Goal: Entertainment & Leisure: Consume media (video, audio)

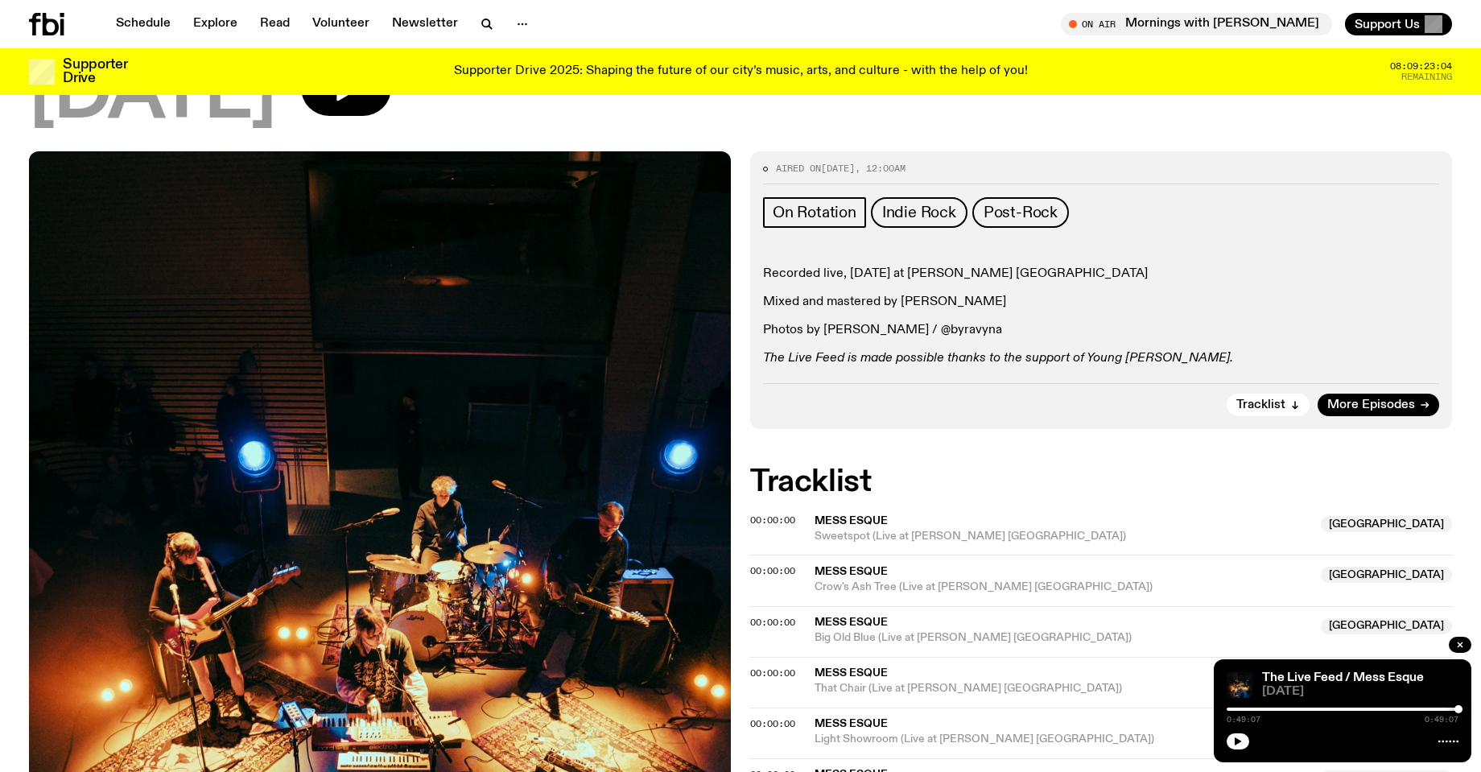
scroll to position [160, 0]
click at [1401, 405] on span "More Episodes" at bounding box center [1372, 405] width 88 height 12
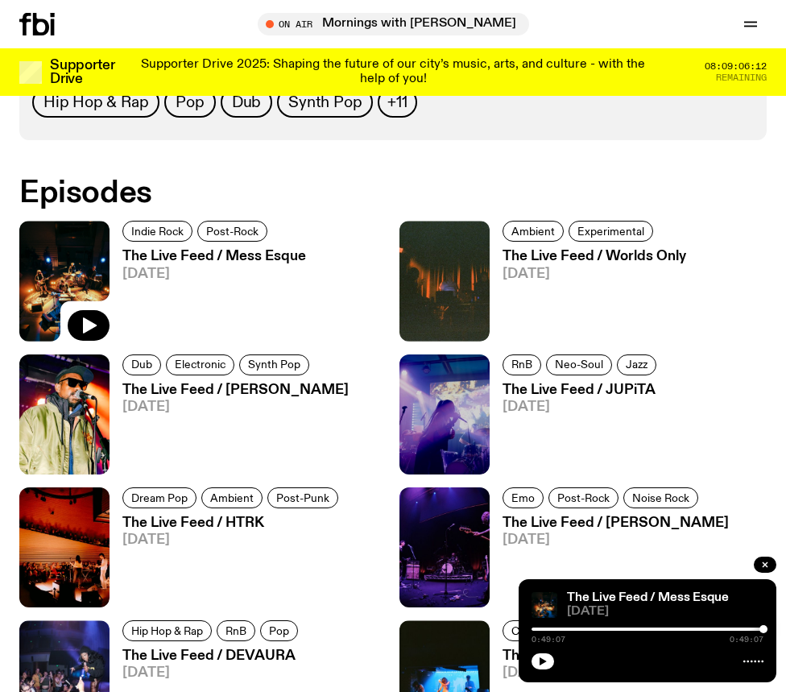
scroll to position [1058, 0]
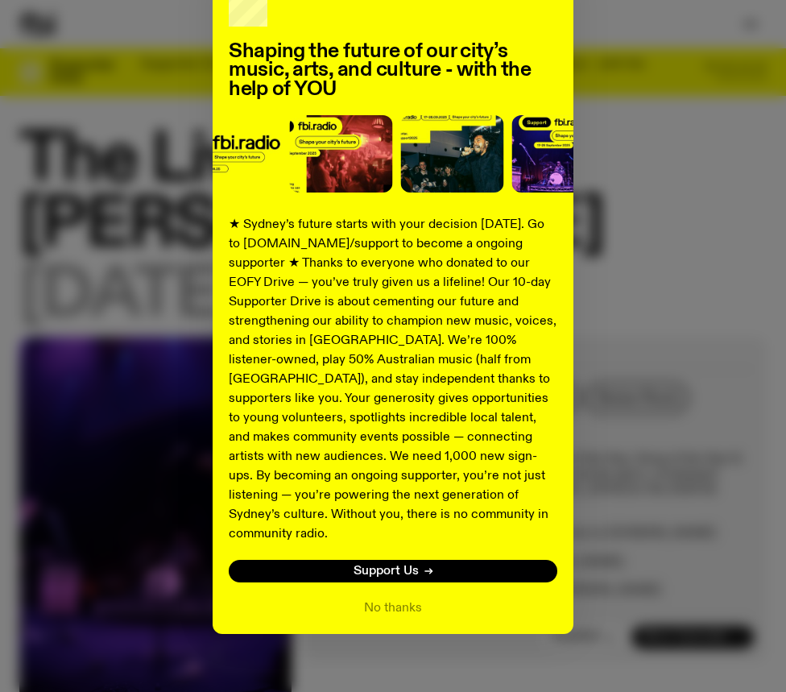
scroll to position [14, 0]
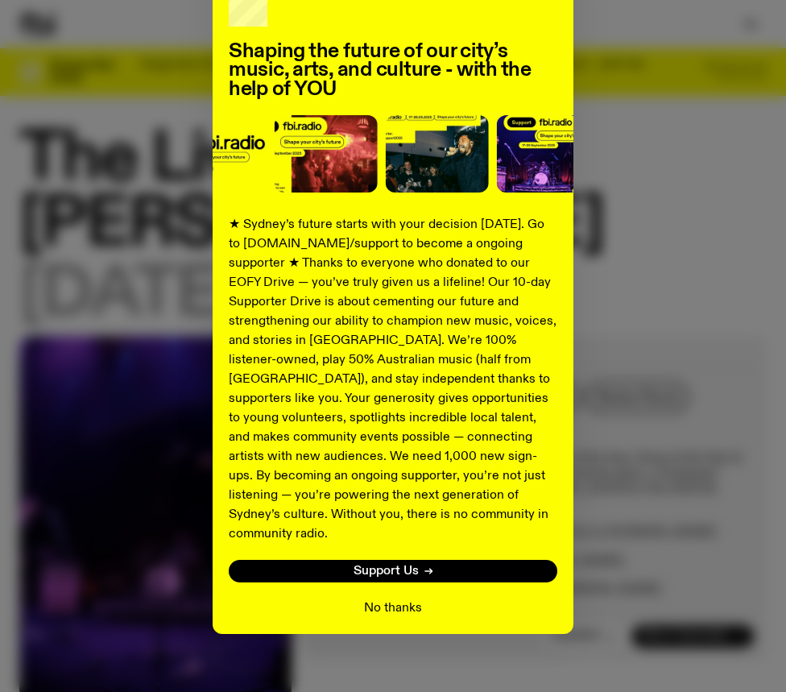
click at [390, 598] on button "No thanks" at bounding box center [393, 607] width 58 height 19
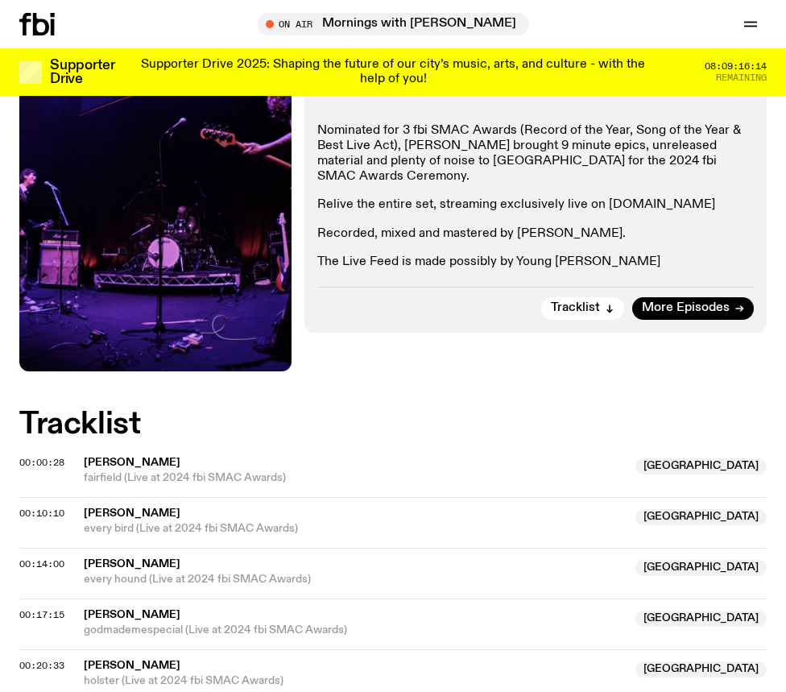
scroll to position [341, 0]
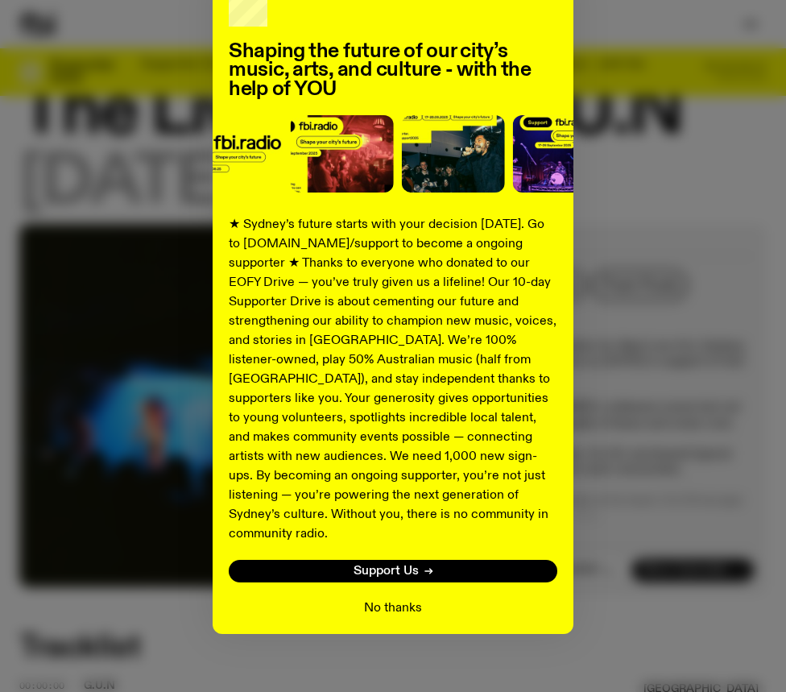
scroll to position [61, 0]
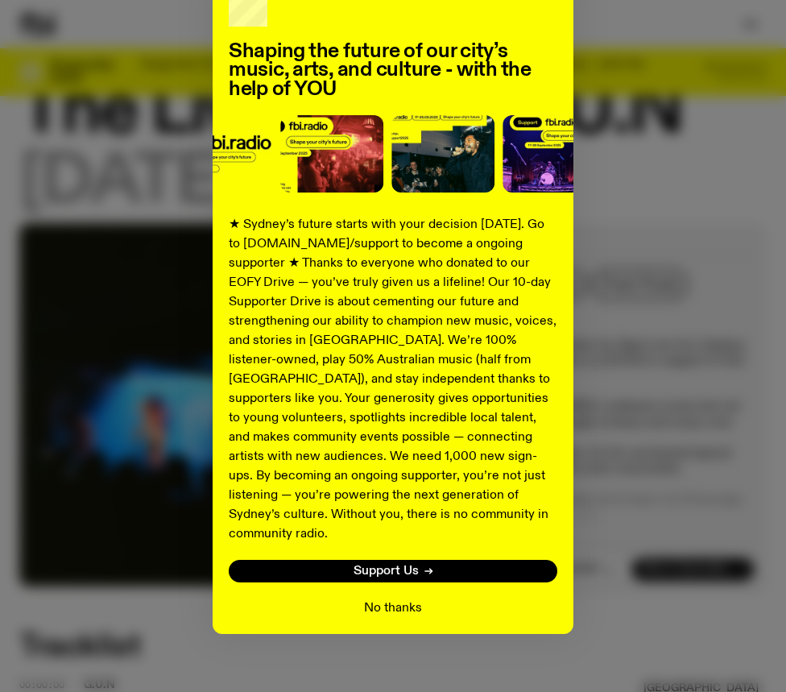
click at [402, 598] on button "No thanks" at bounding box center [393, 607] width 58 height 19
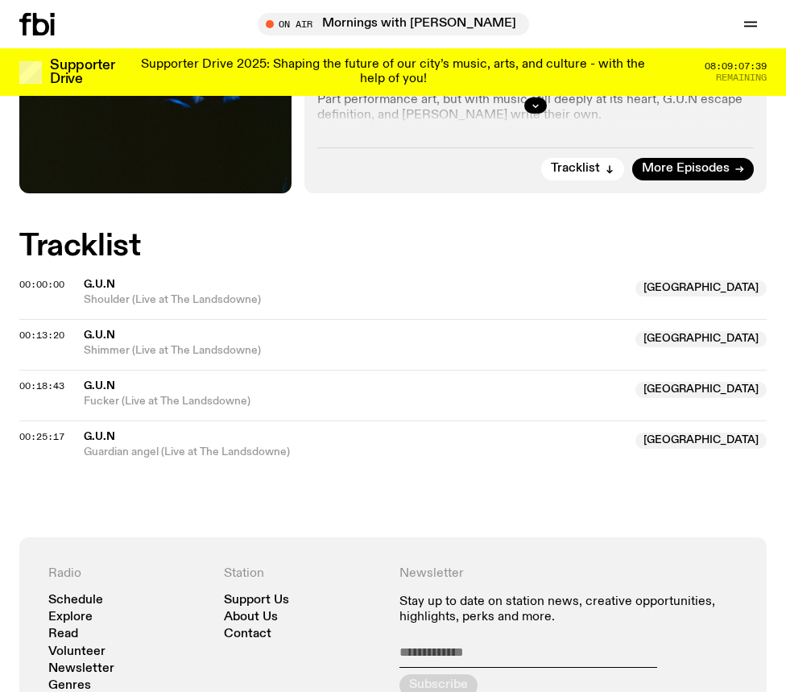
scroll to position [463, 0]
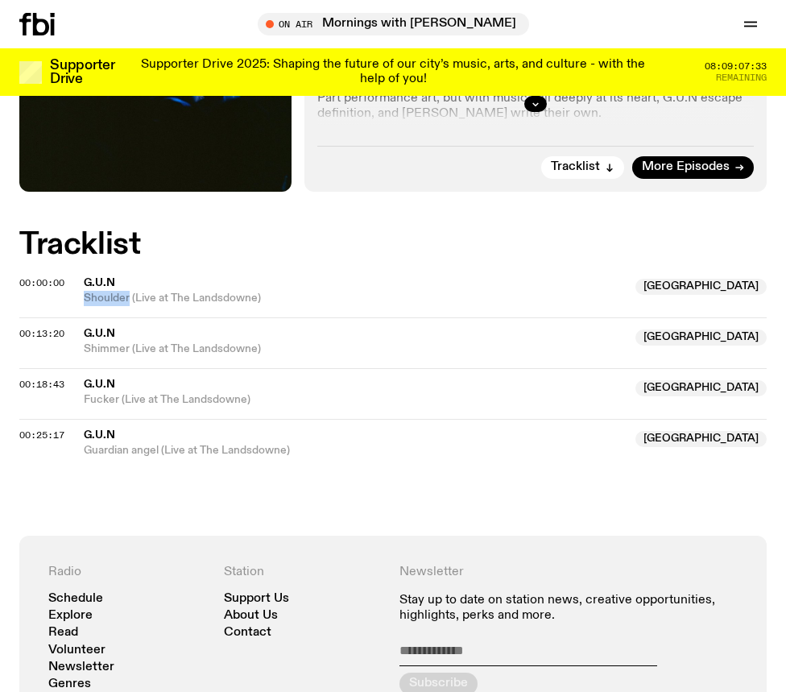
drag, startPoint x: 129, startPoint y: 305, endPoint x: 82, endPoint y: 310, distance: 46.9
click at [82, 310] on div "00:00:00 G.U.N NSW Shoulder (Live at The [GEOGRAPHIC_DATA]) [GEOGRAPHIC_DATA]" at bounding box center [392, 298] width 747 height 39
copy span "Shoulder"
drag, startPoint x: 128, startPoint y: 357, endPoint x: 81, endPoint y: 355, distance: 47.6
click at [81, 355] on div "00:13:20 G.U.N NSW Shimmer (Live at [GEOGRAPHIC_DATA]) [GEOGRAPHIC_DATA]" at bounding box center [392, 342] width 747 height 51
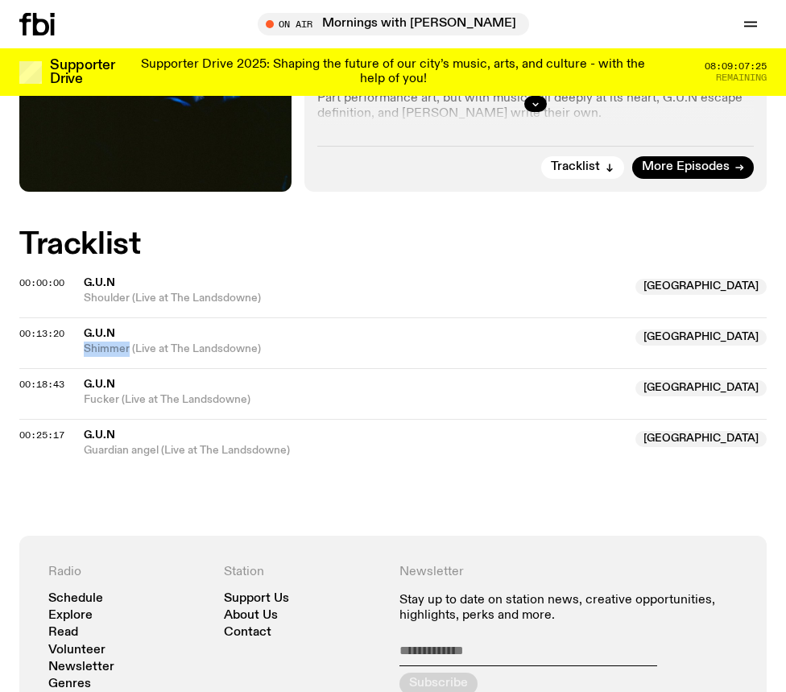
copy span "Shimmer"
drag, startPoint x: 117, startPoint y: 407, endPoint x: 83, endPoint y: 408, distance: 33.9
click at [83, 408] on div "00:18:43 G.U.N NSW Fucker (Live at The Landsdowne) NSW" at bounding box center [392, 393] width 747 height 51
copy span "Fucker"
drag, startPoint x: 159, startPoint y: 458, endPoint x: 83, endPoint y: 456, distance: 76.5
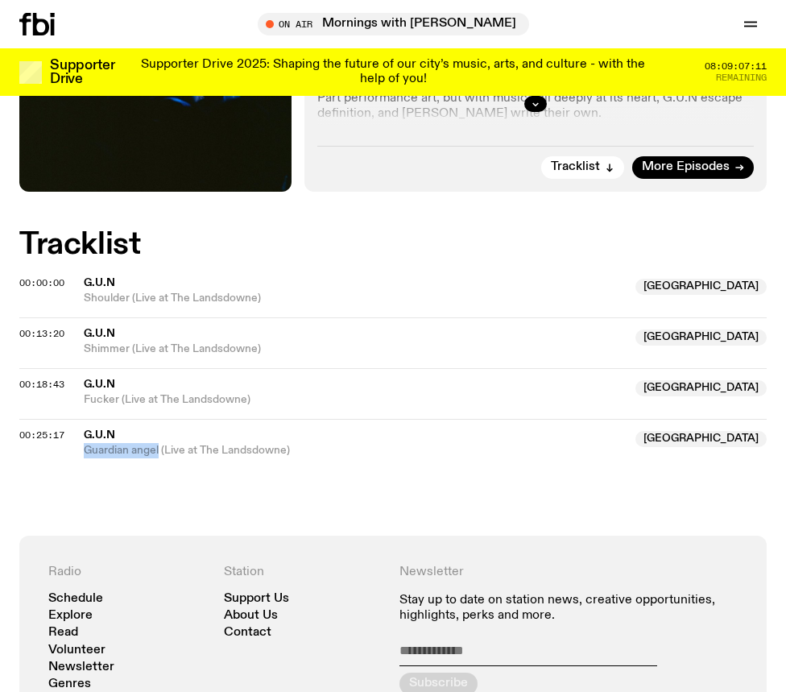
click at [83, 456] on div "Aired on 06.01.25 , 12:00am On Rotation Coldwave Noise Post-Punk Fresh off a fb…" at bounding box center [393, 178] width 786 height 714
copy span "Guardian angel"
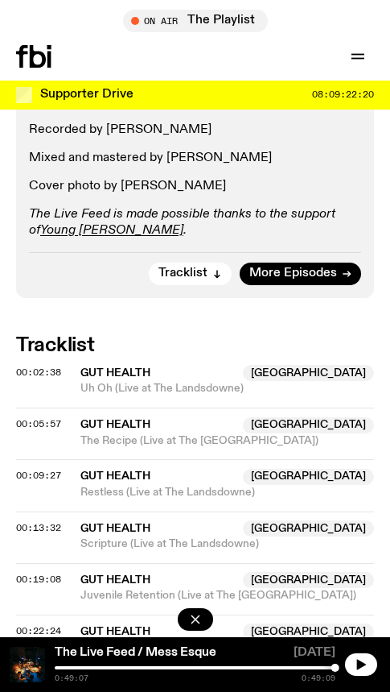
scroll to position [737, 0]
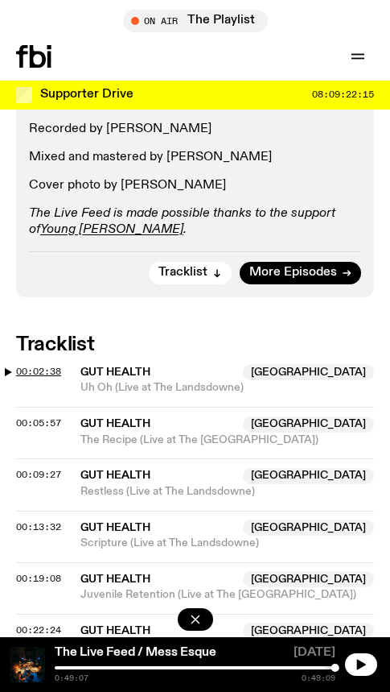
click at [25, 370] on span "00:02:38" at bounding box center [38, 371] width 45 height 13
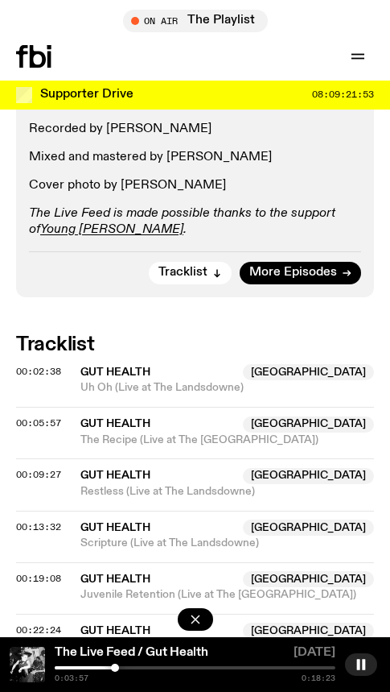
drag, startPoint x: 96, startPoint y: 668, endPoint x: 116, endPoint y: 668, distance: 20.1
click at [116, 668] on div at bounding box center [115, 667] width 8 height 8
drag, startPoint x: 116, startPoint y: 668, endPoint x: 134, endPoint y: 669, distance: 17.7
click at [134, 669] on div at bounding box center [131, 667] width 8 height 8
drag, startPoint x: 135, startPoint y: 668, endPoint x: 175, endPoint y: 671, distance: 39.5
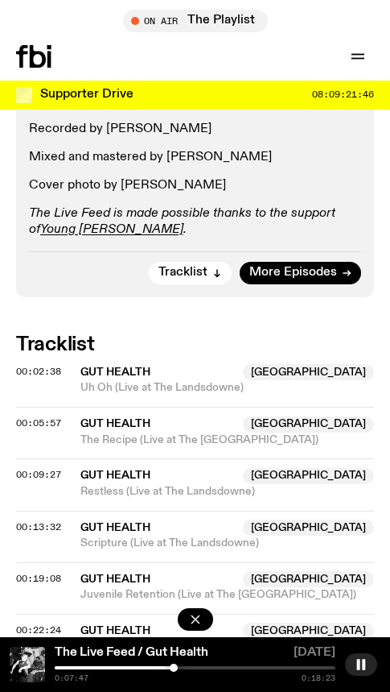
click at [175, 671] on div at bounding box center [174, 667] width 8 height 8
drag, startPoint x: 173, startPoint y: 664, endPoint x: 221, endPoint y: 670, distance: 47.8
click at [221, 670] on div at bounding box center [221, 667] width 8 height 8
click at [40, 421] on span "00:05:57" at bounding box center [38, 422] width 45 height 13
click at [32, 476] on span "00:09:27" at bounding box center [38, 474] width 45 height 13
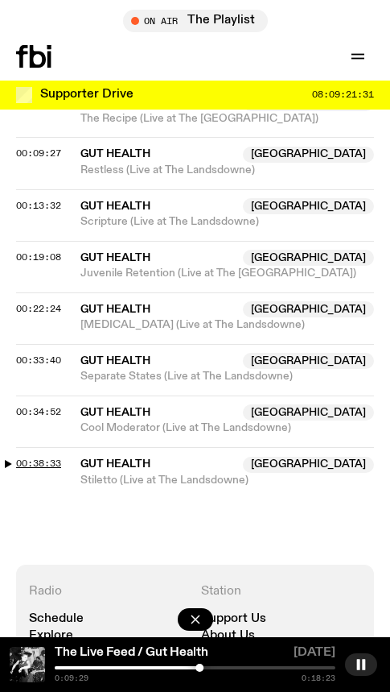
scroll to position [1059, 0]
click at [43, 464] on span "00:38:33" at bounding box center [38, 462] width 45 height 13
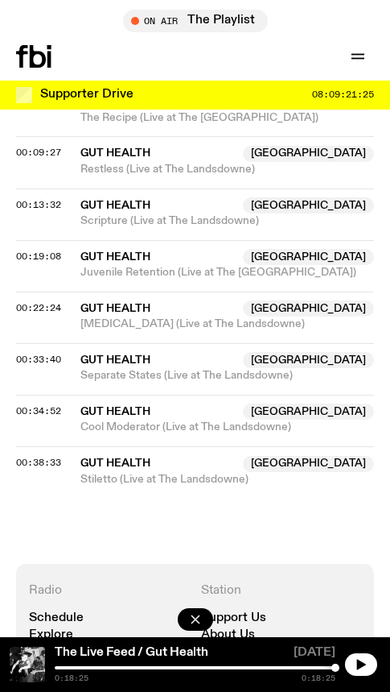
click at [105, 409] on span "Gut Health" at bounding box center [116, 411] width 70 height 11
click at [43, 415] on span "00:34:52" at bounding box center [38, 410] width 45 height 13
click at [25, 407] on span "00:34:52" at bounding box center [38, 410] width 45 height 13
drag, startPoint x: 331, startPoint y: 663, endPoint x: 307, endPoint y: 663, distance: 24.2
click at [307, 663] on div "The Live Feed / Gut Health 01.11.24 0:18:25 0:18:25" at bounding box center [195, 664] width 390 height 55
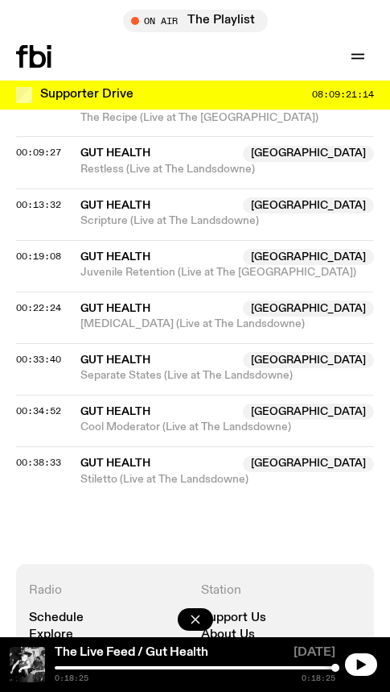
click at [292, 665] on div "The Live Feed / Gut Health 01.11.24 0:18:25 0:18:25" at bounding box center [195, 664] width 390 height 55
click at [202, 617] on icon "button" at bounding box center [196, 619] width 16 height 16
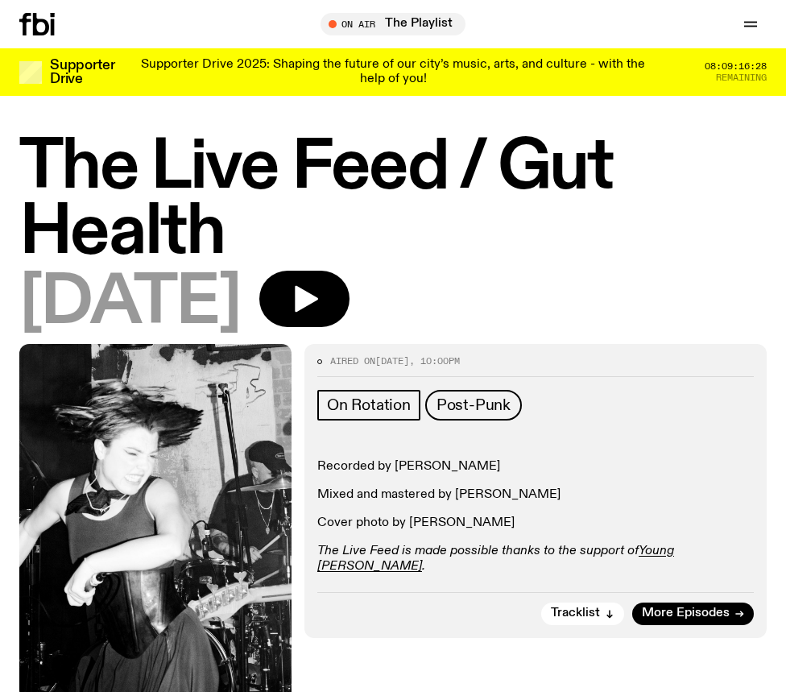
scroll to position [0, 0]
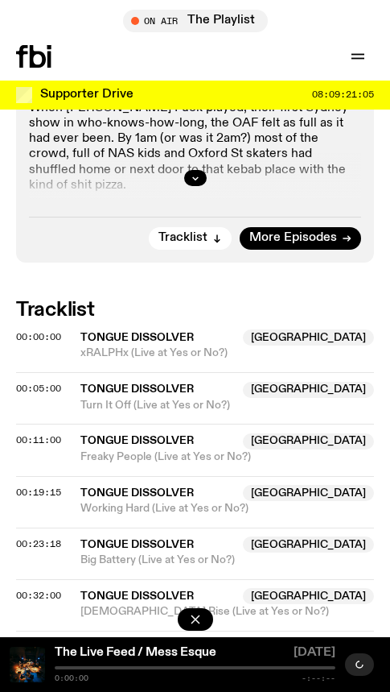
scroll to position [885, 0]
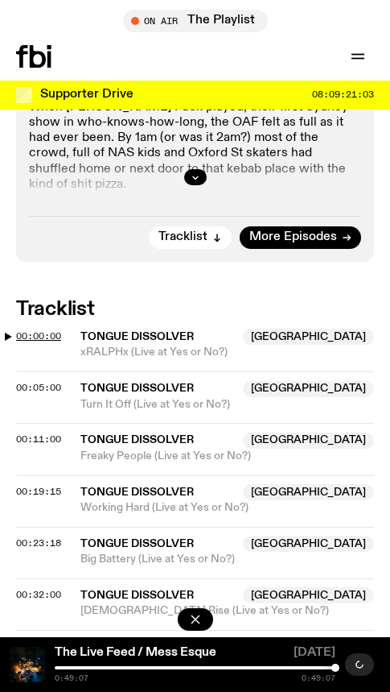
click at [35, 337] on span "00:00:00" at bounding box center [38, 335] width 45 height 13
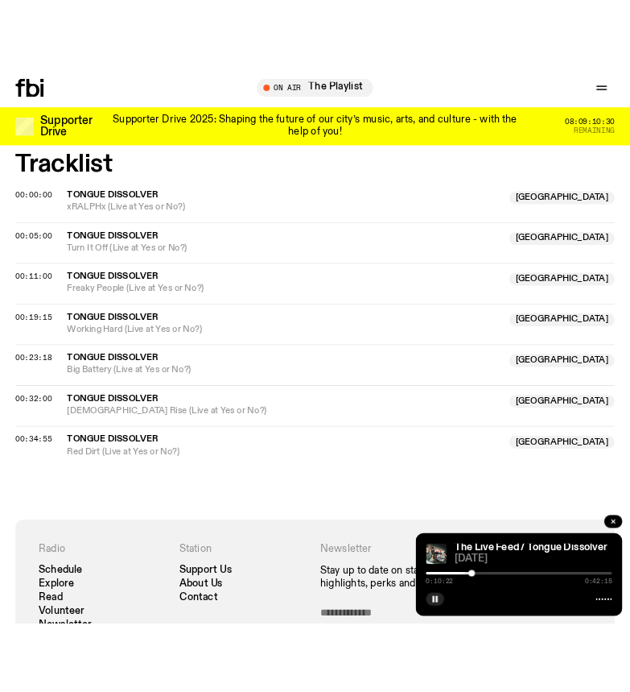
scroll to position [655, 0]
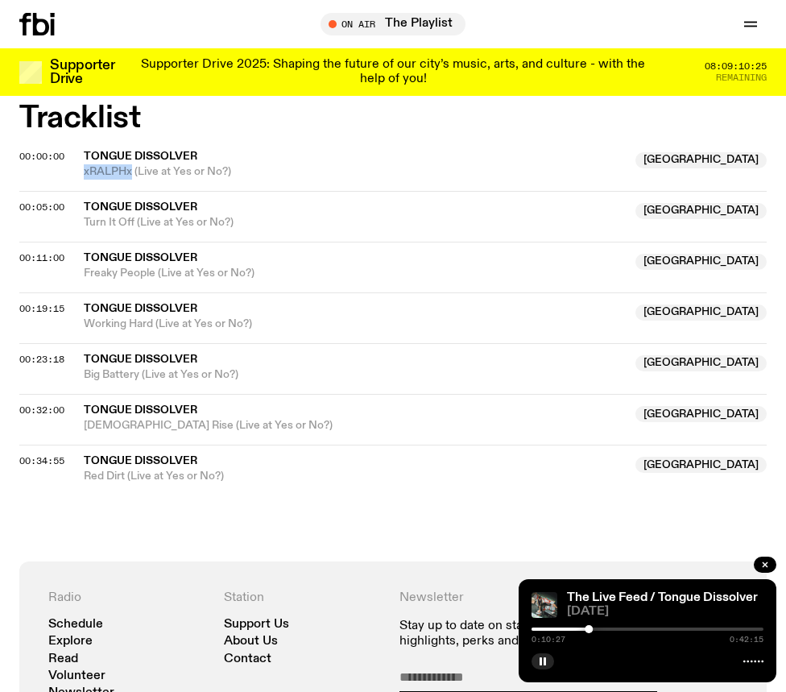
drag, startPoint x: 133, startPoint y: 181, endPoint x: 83, endPoint y: 180, distance: 49.9
click at [83, 180] on div "00:00:00 Tongue Dissolver Australia xRALPHx (Live at Yes or No?) [GEOGRAPHIC_DA…" at bounding box center [392, 171] width 747 height 39
copy span "xRALPHx"
drag, startPoint x: 134, startPoint y: 229, endPoint x: 83, endPoint y: 229, distance: 51.5
click at [83, 229] on div "00:05:00 Tongue Dissolver [GEOGRAPHIC_DATA] Turn It Off (Live at Yes or No?) [G…" at bounding box center [392, 216] width 747 height 51
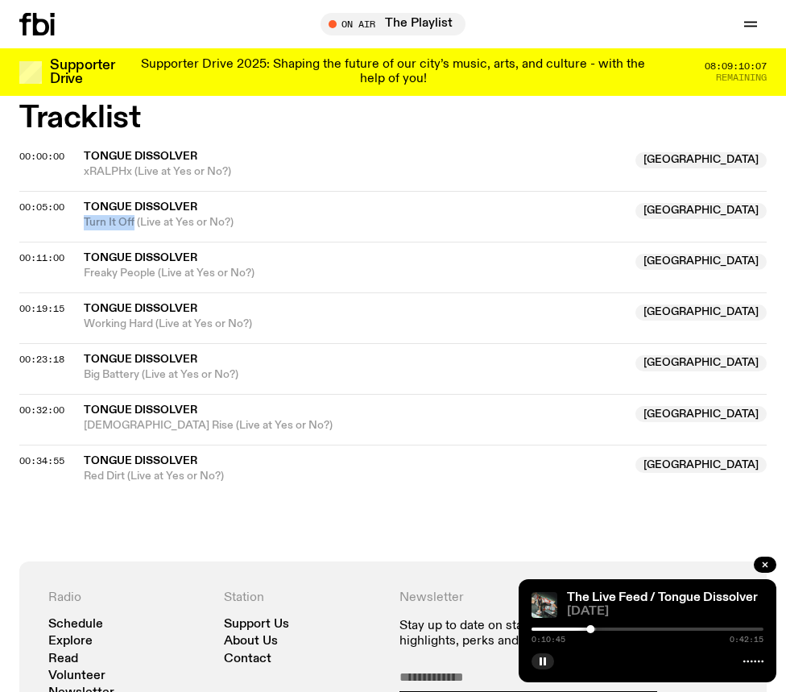
copy span "Turn It Off"
drag, startPoint x: 155, startPoint y: 280, endPoint x: 84, endPoint y: 276, distance: 71.0
click at [84, 276] on span "Freaky People (Live at Yes or No?)" at bounding box center [355, 273] width 542 height 15
copy span "Freaky People"
drag, startPoint x: 153, startPoint y: 331, endPoint x: 85, endPoint y: 332, distance: 67.6
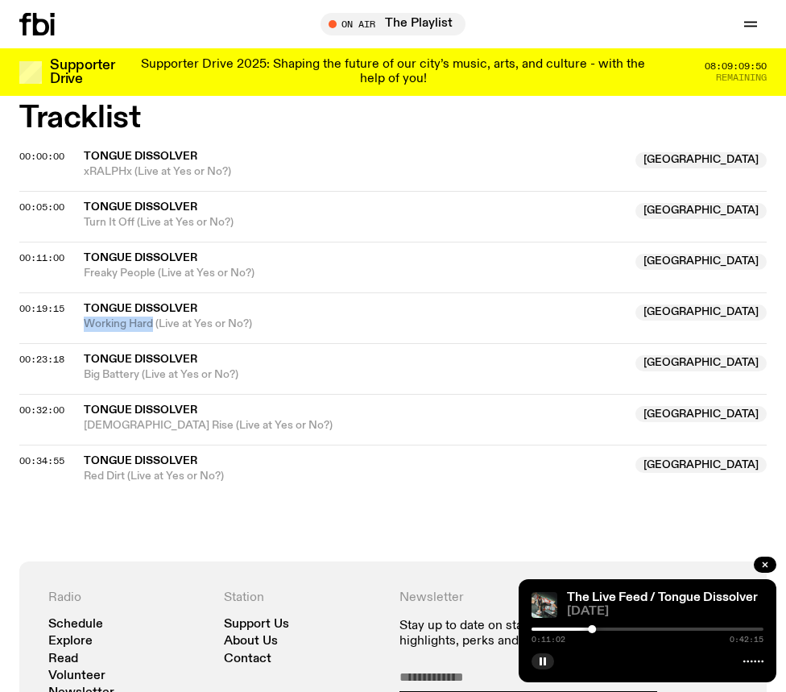
click at [85, 332] on div "00:19:15 Tongue Dissolver Australia Working Hard (Live at Yes or No?) [GEOGRAPH…" at bounding box center [392, 317] width 747 height 51
copy span "Working Hard"
drag, startPoint x: 139, startPoint y: 382, endPoint x: 84, endPoint y: 385, distance: 55.6
click at [84, 385] on div "00:23:18 Tongue Dissolver Australia Big Battery (Live at Yes or No?) [GEOGRAPHI…" at bounding box center [392, 368] width 747 height 51
copy span "Big Battery"
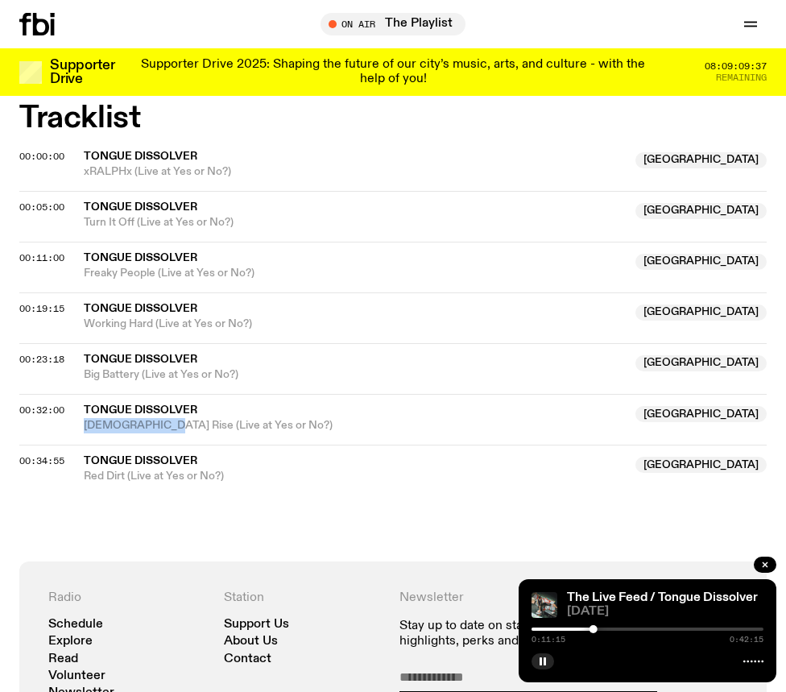
drag, startPoint x: 156, startPoint y: 434, endPoint x: 82, endPoint y: 440, distance: 74.3
click at [82, 440] on div "00:32:00 Tongue Dissolver [GEOGRAPHIC_DATA] Zapatista Rise (Live at Yes or No?)…" at bounding box center [392, 419] width 747 height 51
copy span "[DEMOGRAPHIC_DATA] Rise"
drag, startPoint x: 126, startPoint y: 483, endPoint x: 87, endPoint y: 487, distance: 38.9
click at [87, 487] on div "Aired on [DATE] 10:00pm On Rotation Electronic Hardcore Punk Gabber To say it h…" at bounding box center [393, 128] width 786 height 866
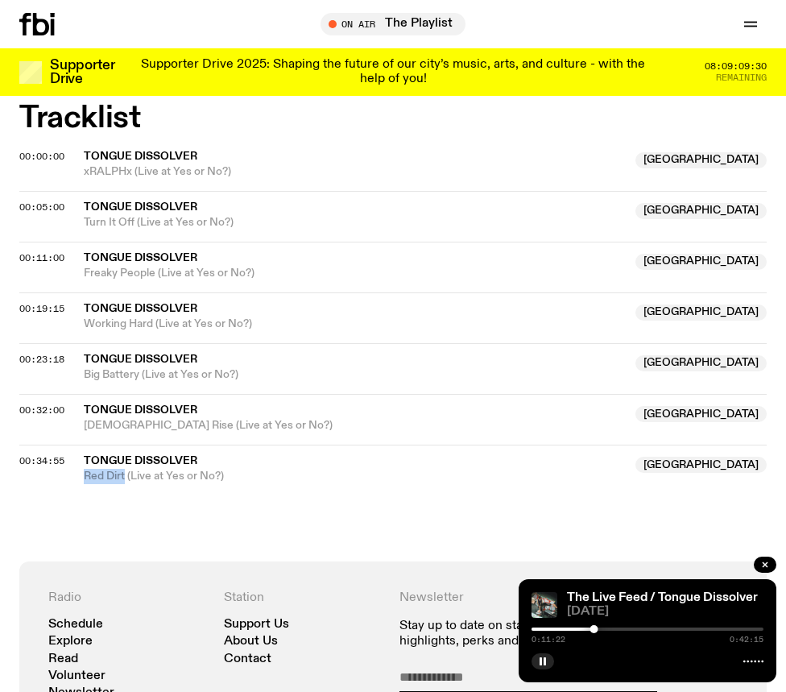
copy span "Red Dirt"
click at [118, 525] on div "Aired on [DATE] 10:00pm On Rotation Electronic Hardcore Punk Gabber To say it h…" at bounding box center [393, 128] width 786 height 866
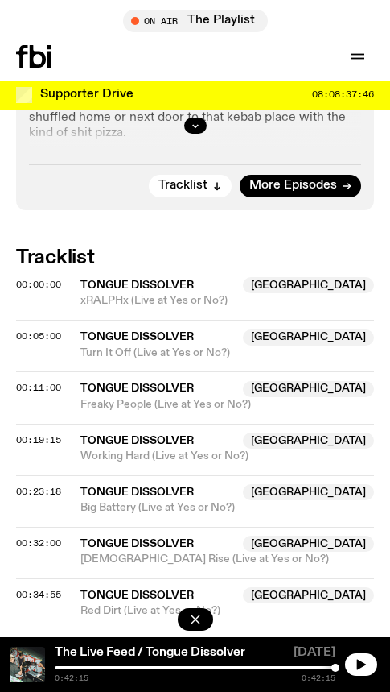
scroll to position [948, 0]
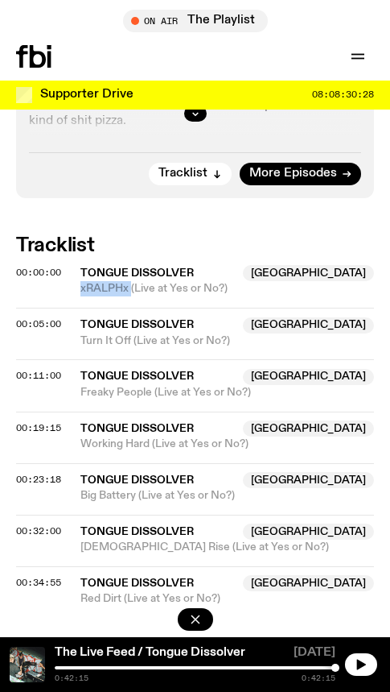
drag, startPoint x: 131, startPoint y: 299, endPoint x: 82, endPoint y: 288, distance: 50.4
click at [82, 288] on div "00:00:00 Tongue Dissolver Australia xRALPHx (Live at Yes or No?) [GEOGRAPHIC_DA…" at bounding box center [195, 287] width 358 height 39
copy span "xRALPHx"
drag, startPoint x: 231, startPoint y: 294, endPoint x: 81, endPoint y: 287, distance: 150.7
click at [81, 287] on span "xRALPHx (Live at Yes or No?)" at bounding box center [228, 288] width 294 height 15
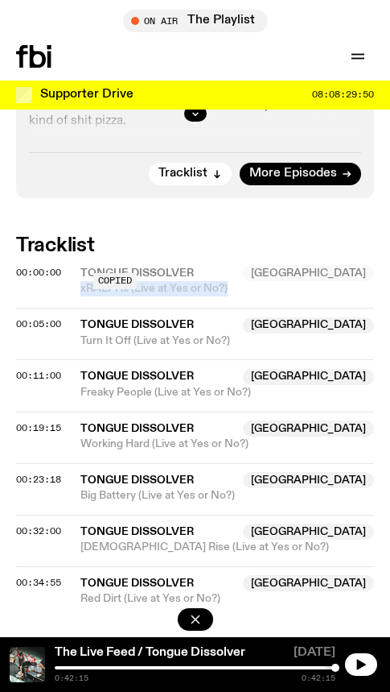
copy span "xRALPHx (Live at Yes or No?)"
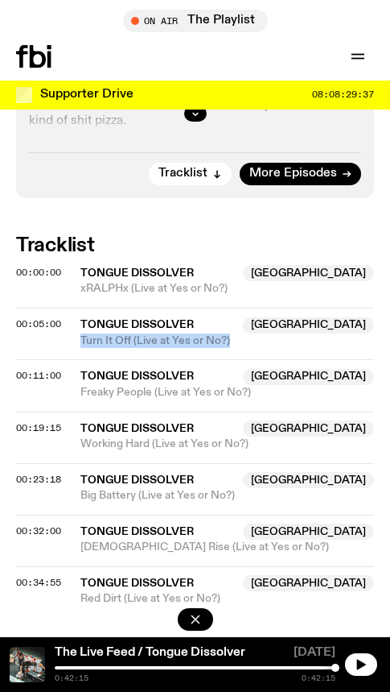
drag, startPoint x: 235, startPoint y: 340, endPoint x: 83, endPoint y: 343, distance: 152.2
click at [83, 343] on span "Turn It Off (Live at Yes or No?)" at bounding box center [228, 340] width 294 height 15
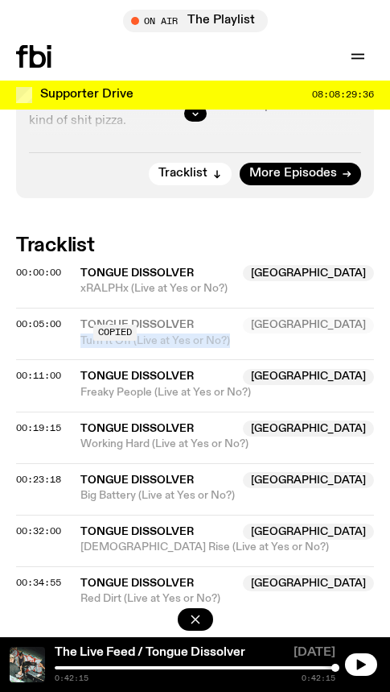
copy span "Turn It Off (Live at Yes or No?)"
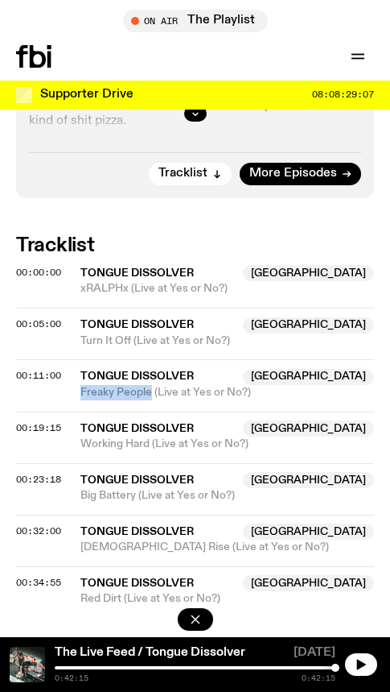
drag, startPoint x: 152, startPoint y: 401, endPoint x: 84, endPoint y: 393, distance: 68.9
click at [84, 393] on div "00:11:00 Tongue Dissolver Australia Freaky People (Live at Yes or No?) [GEOGRAP…" at bounding box center [195, 385] width 358 height 52
drag, startPoint x: 151, startPoint y: 450, endPoint x: 81, endPoint y: 452, distance: 70.9
click at [81, 452] on div "00:19:15 Tongue Dissolver Australia Working Hard (Live at Yes or No?) [GEOGRAPH…" at bounding box center [195, 437] width 358 height 52
drag, startPoint x: 138, startPoint y: 503, endPoint x: 81, endPoint y: 500, distance: 56.4
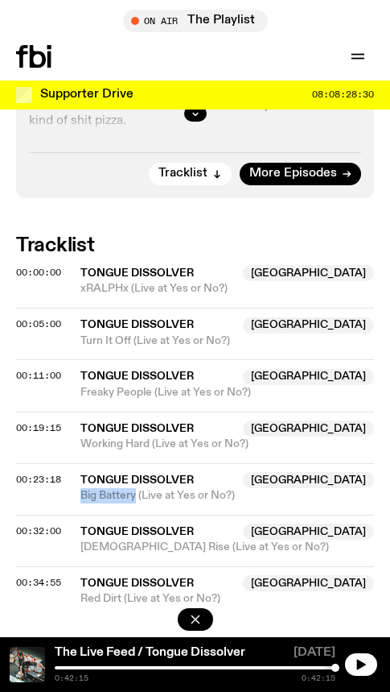
click at [81, 500] on div "00:23:18 Tongue Dissolver Australia Big Battery (Live at Yes or No?) [GEOGRAPHI…" at bounding box center [195, 489] width 358 height 52
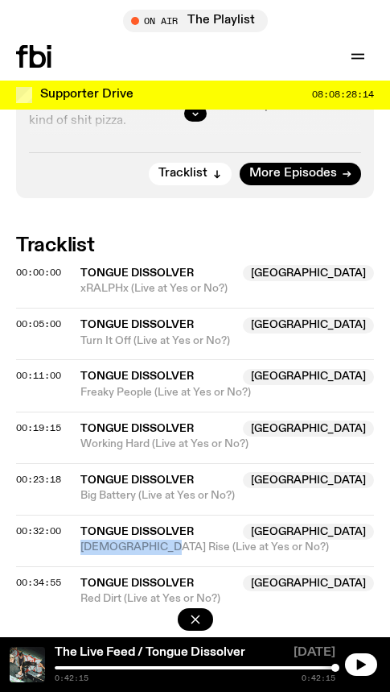
drag, startPoint x: 153, startPoint y: 555, endPoint x: 78, endPoint y: 553, distance: 74.9
click at [78, 553] on div "00:32:00 Tongue Dissolver [GEOGRAPHIC_DATA] Zapatista Rise (Live at Yes or No?)…" at bounding box center [195, 540] width 358 height 52
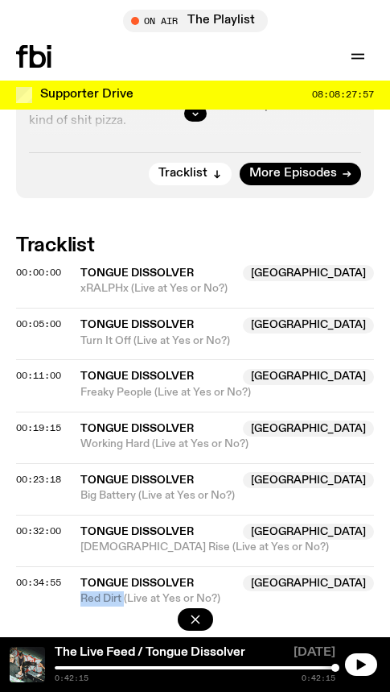
drag, startPoint x: 124, startPoint y: 606, endPoint x: 81, endPoint y: 598, distance: 43.4
click at [81, 598] on span "Red Dirt (Live at Yes or No?)" at bounding box center [228, 598] width 294 height 15
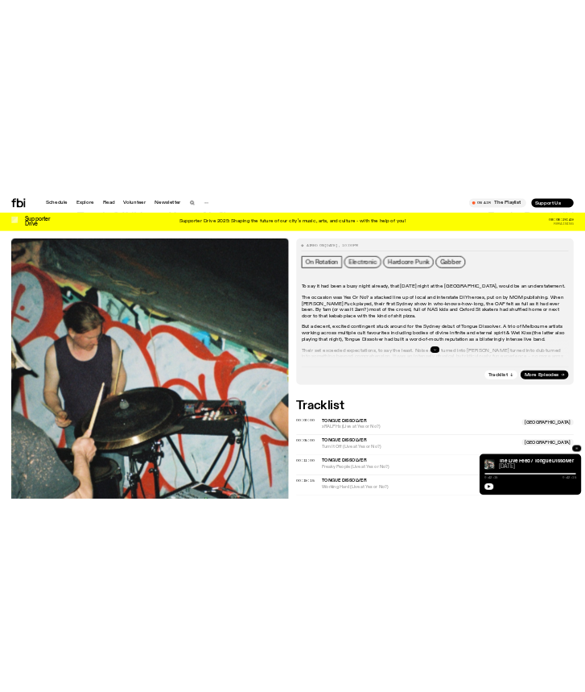
scroll to position [225, 0]
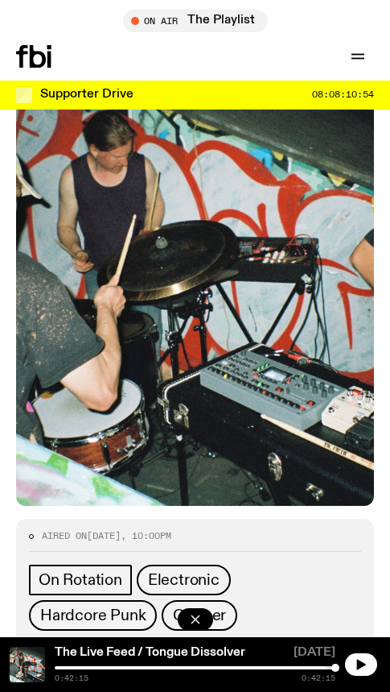
drag, startPoint x: 397, startPoint y: 0, endPoint x: 26, endPoint y: 15, distance: 371.5
click at [26, 15] on div "On Air The Playlist Tune in live" at bounding box center [195, 21] width 390 height 23
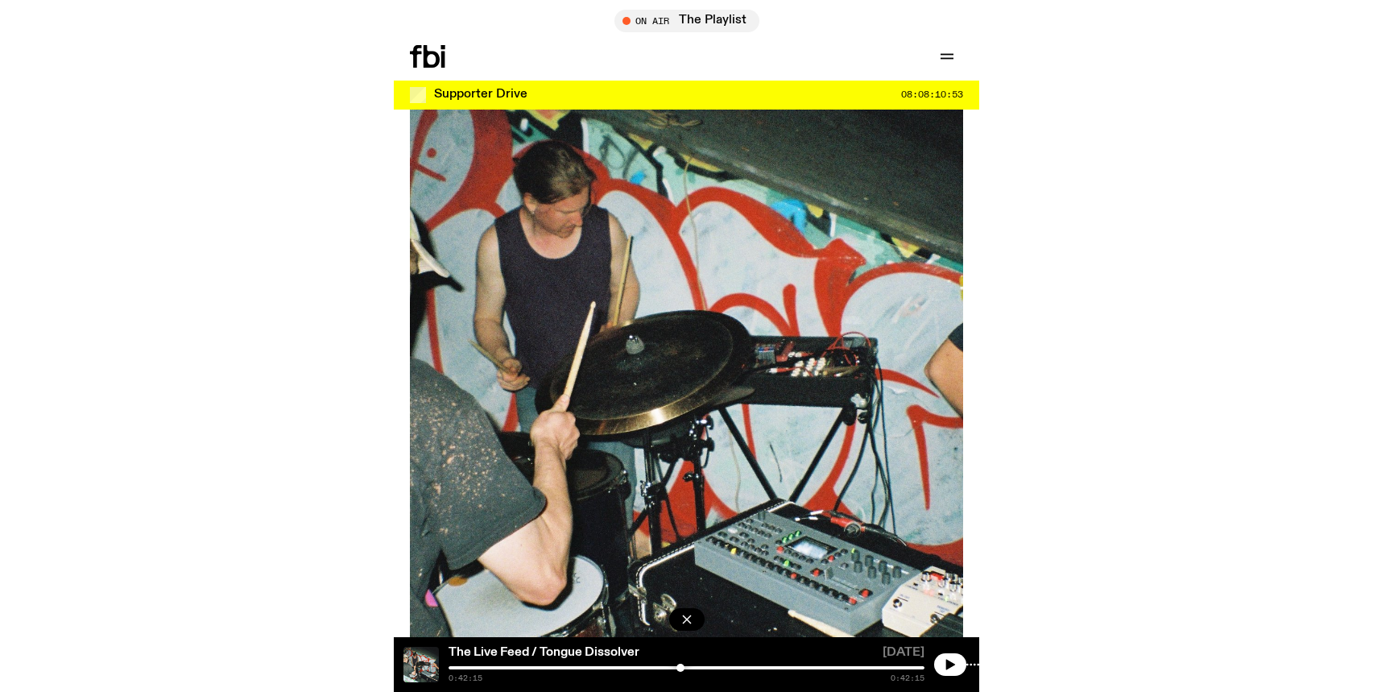
scroll to position [211, 0]
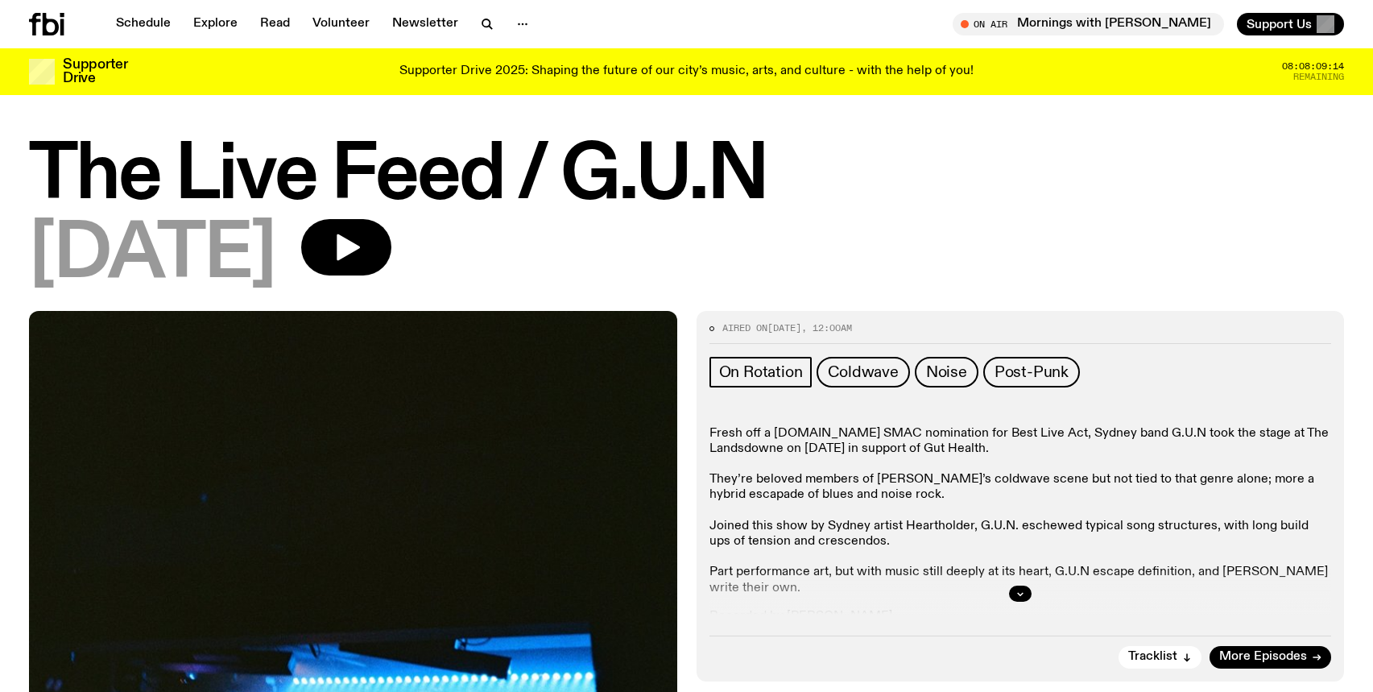
scroll to position [462, 0]
